Goal: Information Seeking & Learning: Learn about a topic

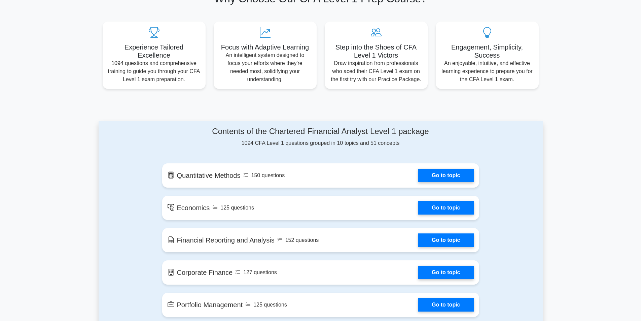
scroll to position [337, 0]
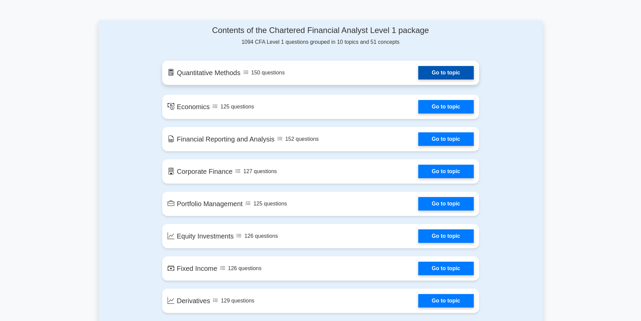
click at [429, 78] on link "Go to topic" at bounding box center [445, 72] width 55 height 13
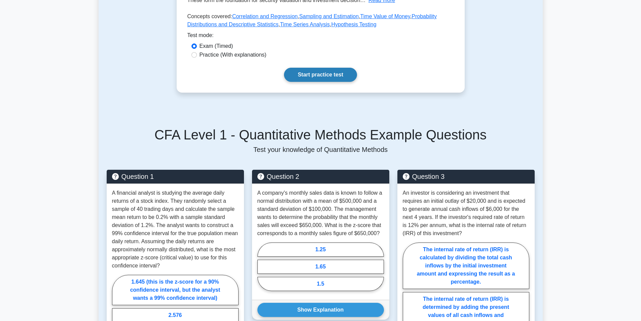
scroll to position [101, 0]
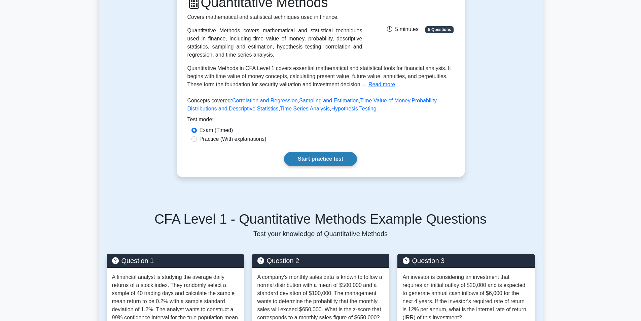
click at [292, 155] on link "Start practice test" at bounding box center [320, 159] width 73 height 14
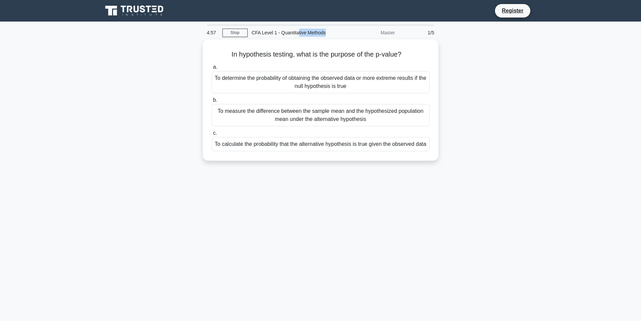
drag, startPoint x: 297, startPoint y: 33, endPoint x: 336, endPoint y: 35, distance: 38.7
click at [336, 35] on div "CFA Level 1 - Quantitative Methods" at bounding box center [294, 32] width 93 height 13
drag, startPoint x: 304, startPoint y: 52, endPoint x: 403, endPoint y: 54, distance: 99.6
click at [403, 54] on h5 "In hypothesis testing, what is the purpose of the p-value? .spinner_0XTQ{transf…" at bounding box center [320, 52] width 219 height 9
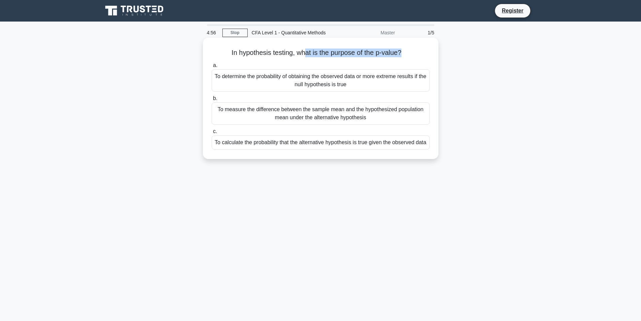
click at [403, 54] on h5 "In hypothesis testing, what is the purpose of the p-value? .spinner_0XTQ{transf…" at bounding box center [320, 52] width 219 height 9
click at [255, 76] on div "To determine the probability of obtaining the observed data or more extreme res…" at bounding box center [321, 80] width 218 height 22
click at [212, 68] on input "a. To determine the probability of obtaining the observed data or more extreme …" at bounding box center [212, 65] width 0 height 4
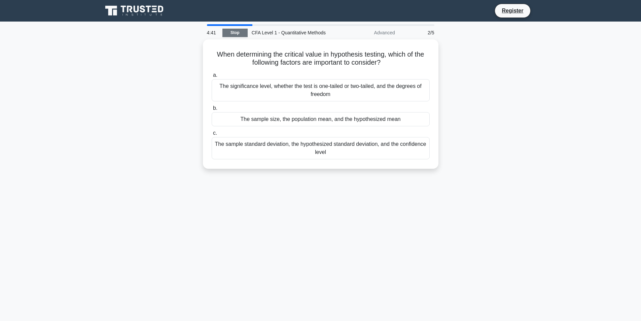
click at [240, 33] on link "Stop" at bounding box center [234, 33] width 25 height 8
